Goal: Book appointment/travel/reservation

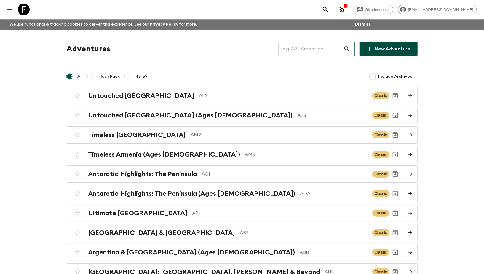
click at [326, 47] on input "text" at bounding box center [310, 49] width 65 height 17
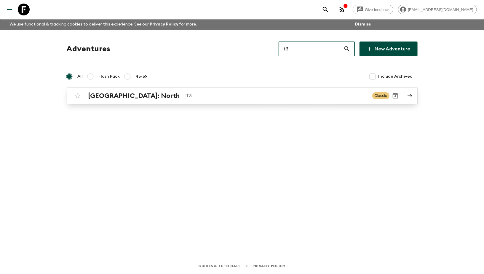
type input "it3"
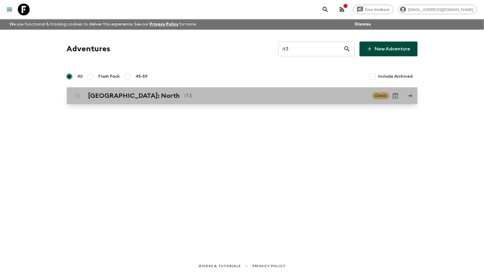
click at [184, 97] on p "IT3" at bounding box center [275, 95] width 183 height 7
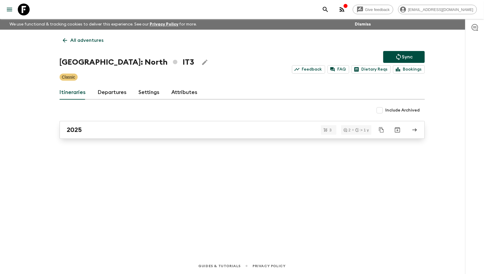
click at [123, 135] on link "2025" at bounding box center [242, 130] width 365 height 18
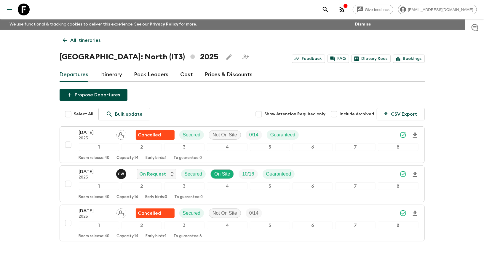
scroll to position [19, 0]
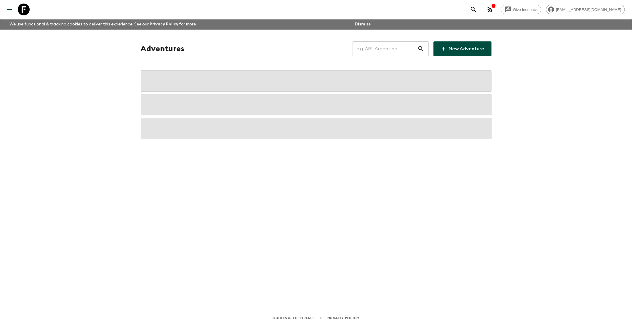
click at [387, 52] on input "text" at bounding box center [384, 49] width 65 height 17
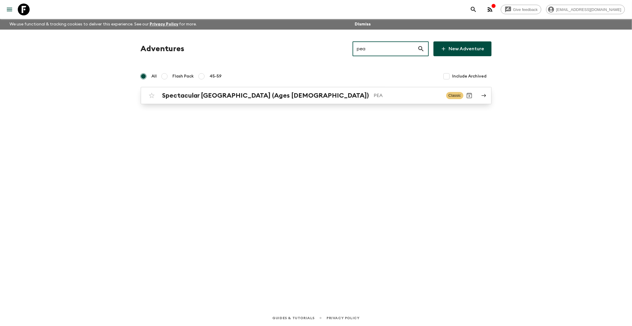
type input "pea"
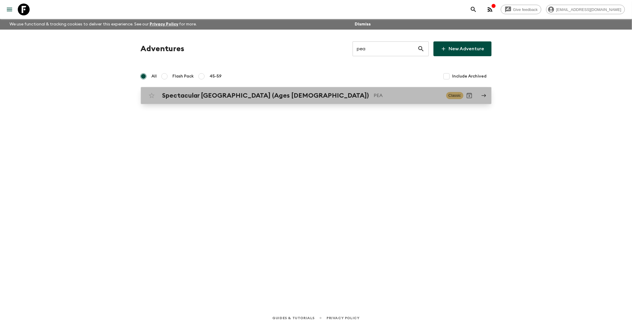
click at [230, 95] on h2 "Spectacular [GEOGRAPHIC_DATA] (Ages [DEMOGRAPHIC_DATA])" at bounding box center [265, 96] width 207 height 8
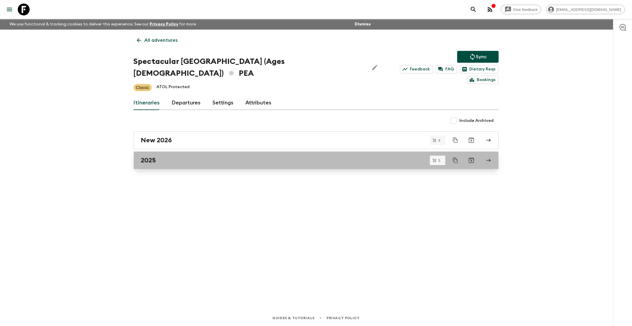
click at [178, 157] on div "2025" at bounding box center [310, 161] width 339 height 8
